Goal: Find specific page/section: Find specific page/section

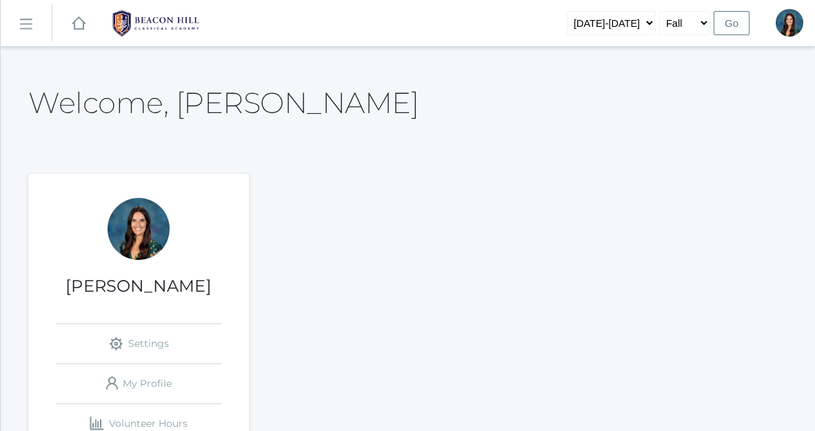
click at [24, 23] on rect at bounding box center [25, 25] width 22 height 22
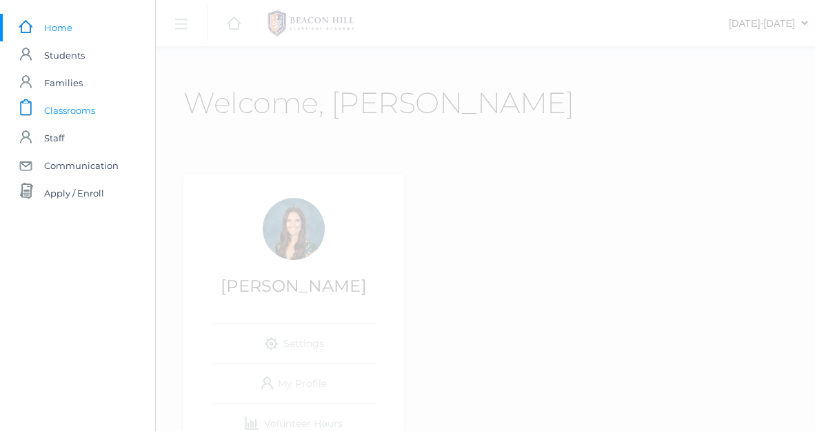
click at [79, 110] on span "Classrooms" at bounding box center [69, 111] width 51 height 28
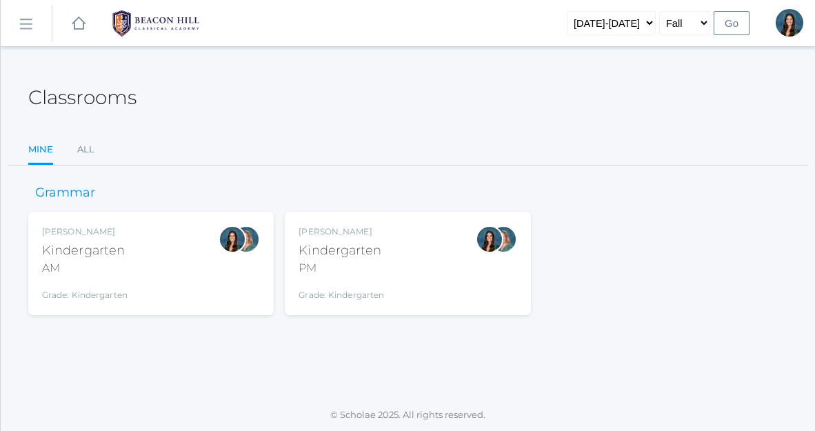
click at [353, 266] on div "PM" at bounding box center [342, 268] width 86 height 17
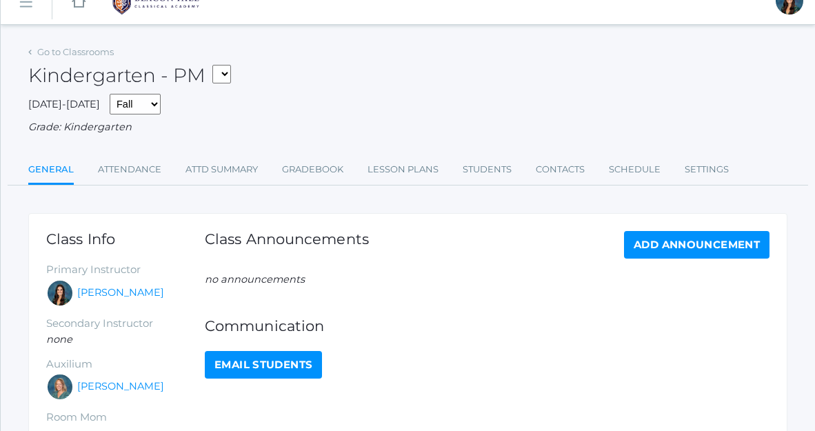
scroll to position [23, 0]
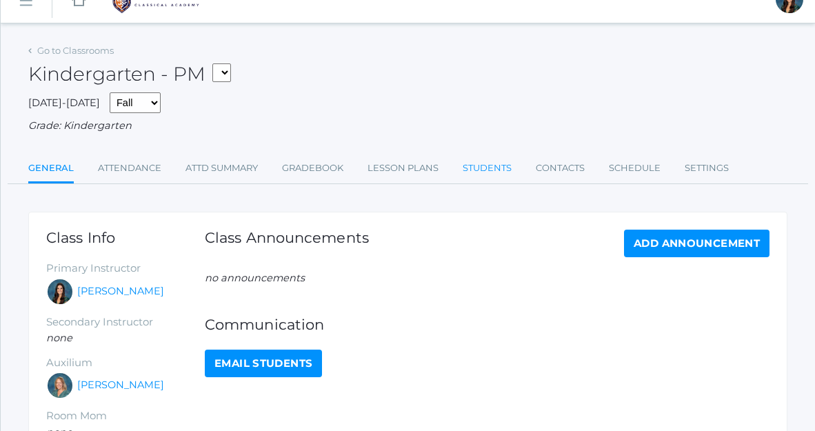
click at [489, 166] on link "Students" at bounding box center [487, 169] width 49 height 28
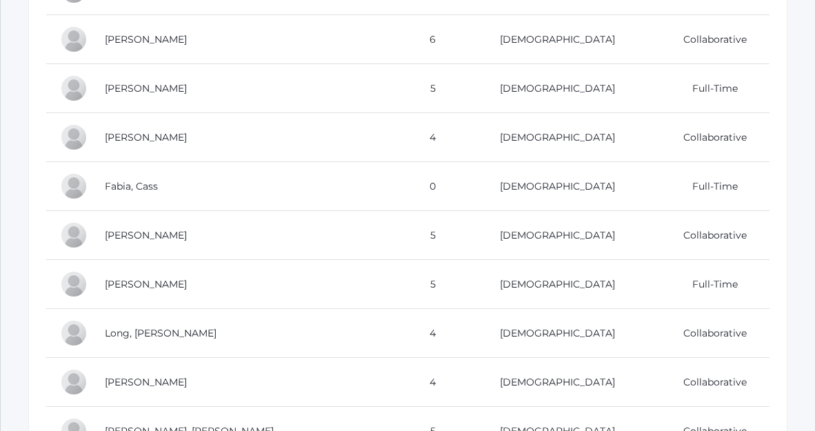
scroll to position [528, 0]
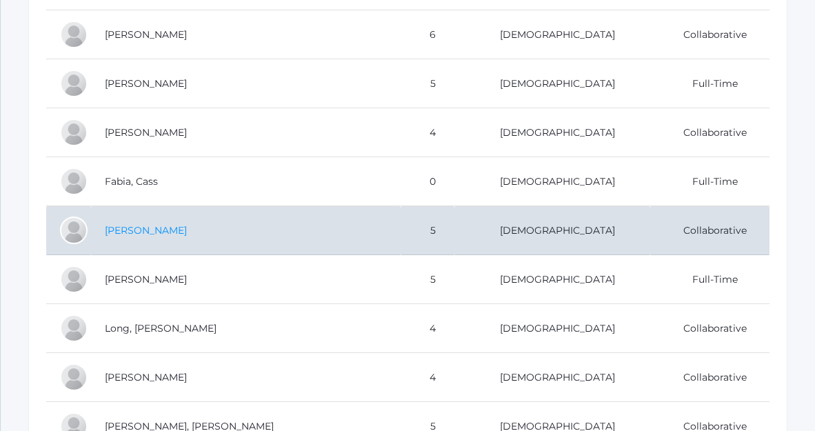
click at [170, 231] on link "Gregorchuk, Isaac" at bounding box center [146, 230] width 82 height 12
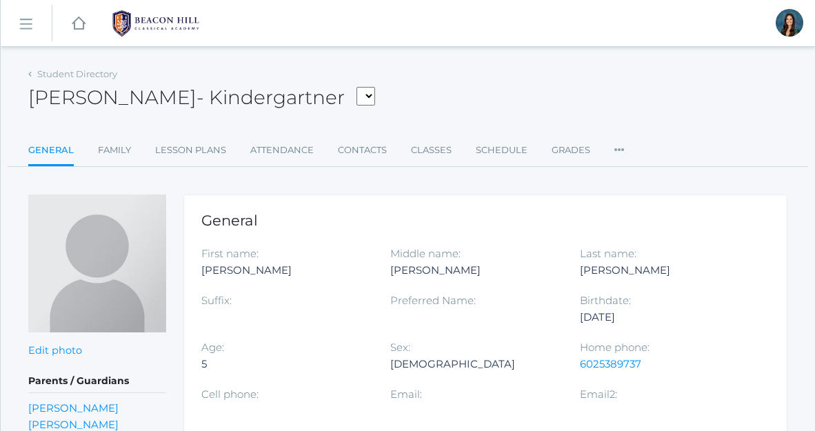
click at [584, 267] on div "Gregorchuk" at bounding box center [664, 270] width 168 height 17
drag, startPoint x: 580, startPoint y: 268, endPoint x: 663, endPoint y: 277, distance: 83.3
click at [663, 277] on div "Gregorchuk" at bounding box center [664, 270] width 168 height 17
copy div "Gregorchuk"
click at [370, 98] on select "Bair, Charlotte Bell, Jordan Blasman, Lee Callaway, Kiel Canan, Maia Cardenas, …" at bounding box center [366, 96] width 19 height 19
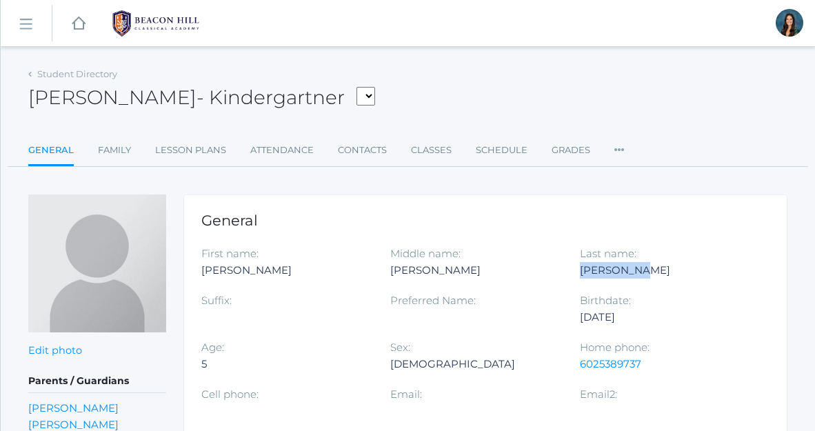
select select "4410"
click at [360, 87] on select "Bair, Charlotte Bell, Jordan Blasman, Lee Callaway, Kiel Canan, Maia Cardenas, …" at bounding box center [366, 96] width 19 height 19
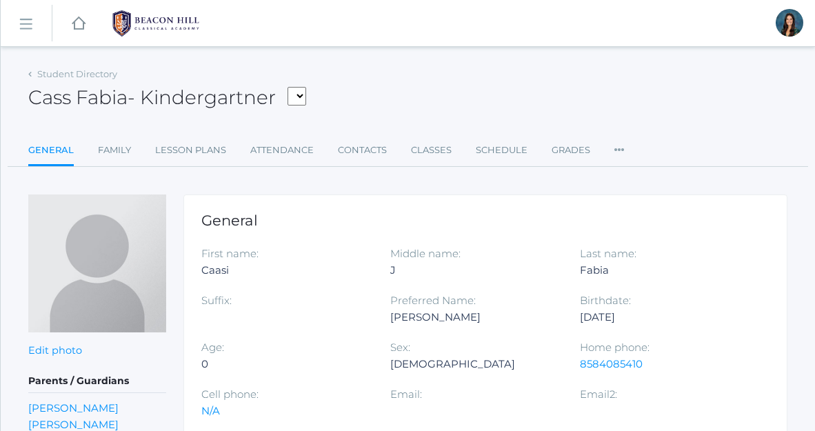
click at [301, 102] on select "Bair, Charlotte Bell, Jordan Blasman, Lee Callaway, Kiel Canan, Maia Cardenas, …" at bounding box center [297, 96] width 19 height 19
select select "4279"
click at [293, 87] on select "Bair, Charlotte Bell, Jordan Blasman, Lee Callaway, Kiel Canan, Maia Cardenas, …" at bounding box center [297, 96] width 19 height 19
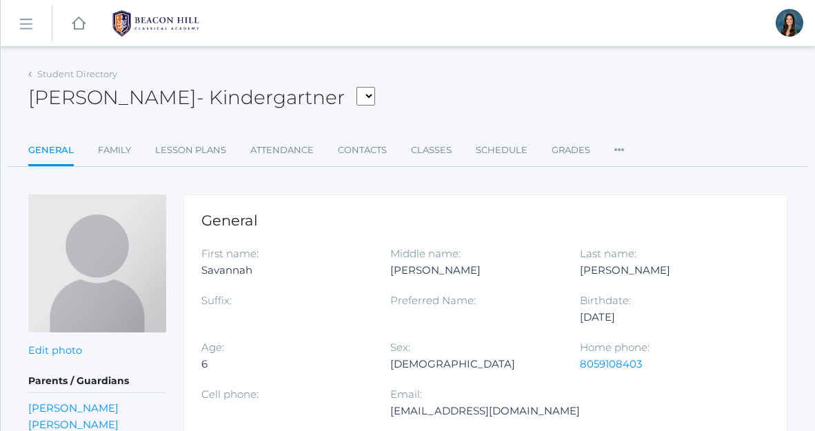
click at [370, 97] on select "Bair, Charlotte Bell, Jordan Blasman, Lee Callaway, Kiel Canan, Maia Cardenas, …" at bounding box center [366, 96] width 19 height 19
select select "4282"
click at [362, 87] on select "Bair, Charlotte Bell, Jordan Blasman, Lee Callaway, Kiel Canan, Maia Cardenas, …" at bounding box center [366, 96] width 19 height 19
